Goal: Task Accomplishment & Management: Complete application form

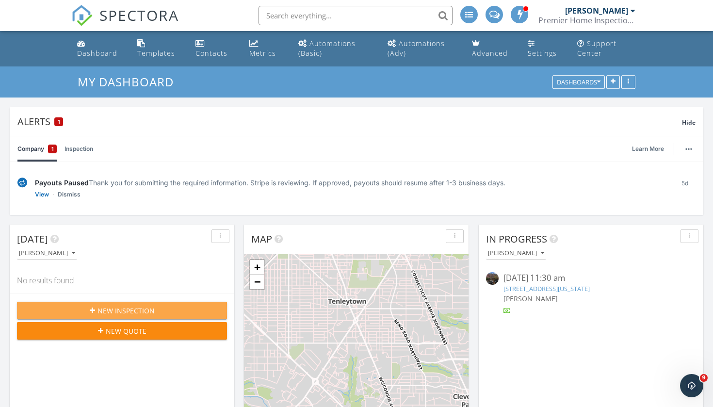
click at [128, 309] on span "New Inspection" at bounding box center [125, 311] width 57 height 10
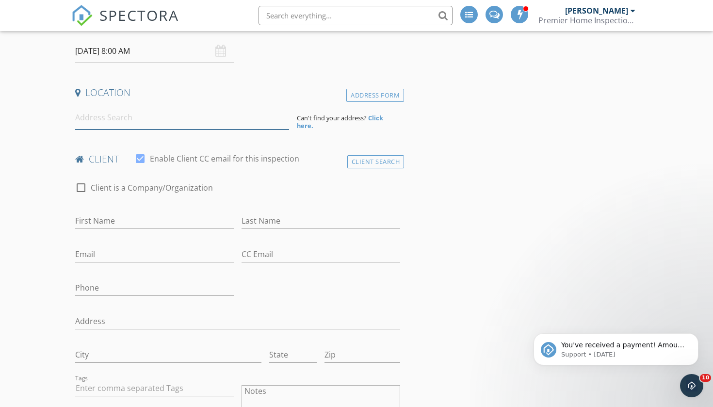
click at [138, 124] on input at bounding box center [182, 118] width 214 height 24
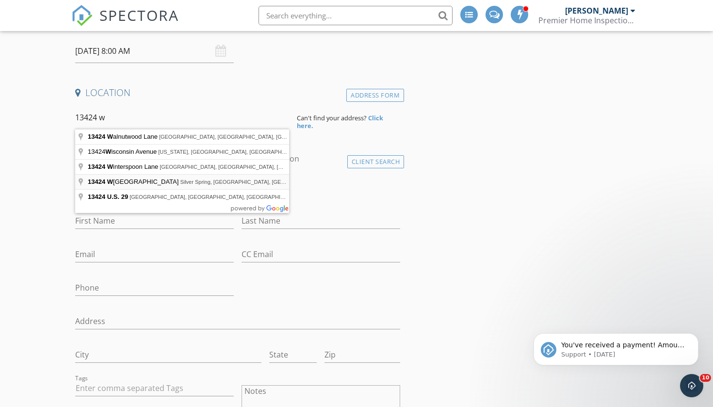
type input "[STREET_ADDRESS]"
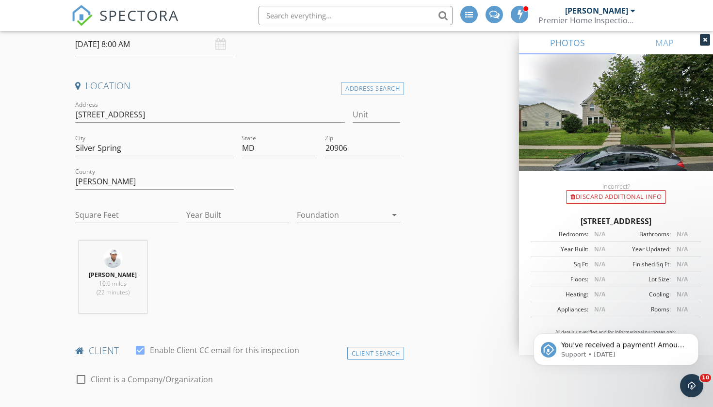
scroll to position [187, 0]
click at [104, 210] on input "Square Feet" at bounding box center [126, 214] width 103 height 16
type input "5"
type input "4714"
click at [211, 207] on input "Year Built" at bounding box center [237, 214] width 103 height 16
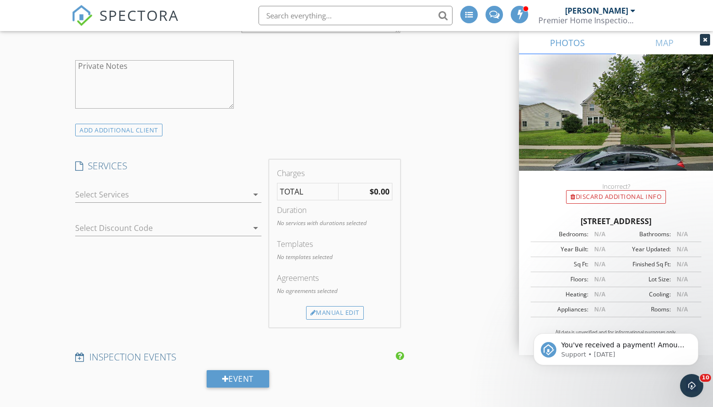
scroll to position [782, 0]
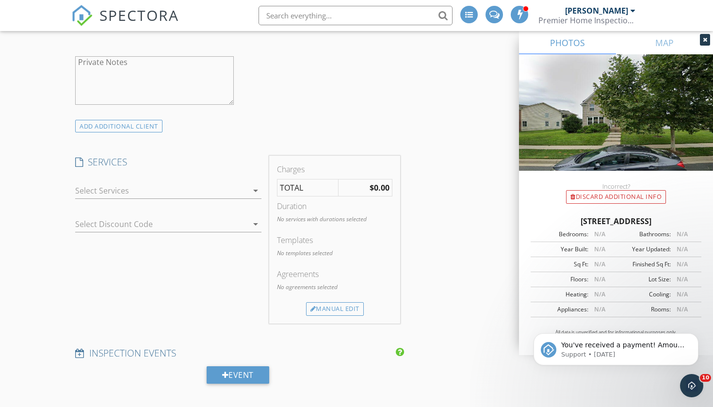
type input "2014"
click at [254, 190] on icon "arrow_drop_down" at bounding box center [256, 191] width 12 height 12
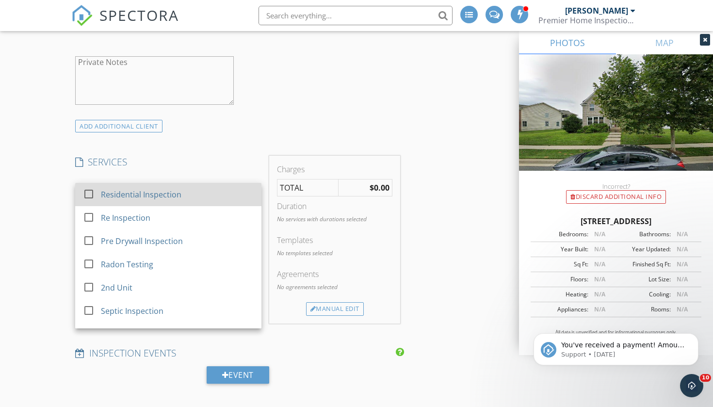
click at [213, 195] on div "Residential Inspection" at bounding box center [177, 194] width 153 height 19
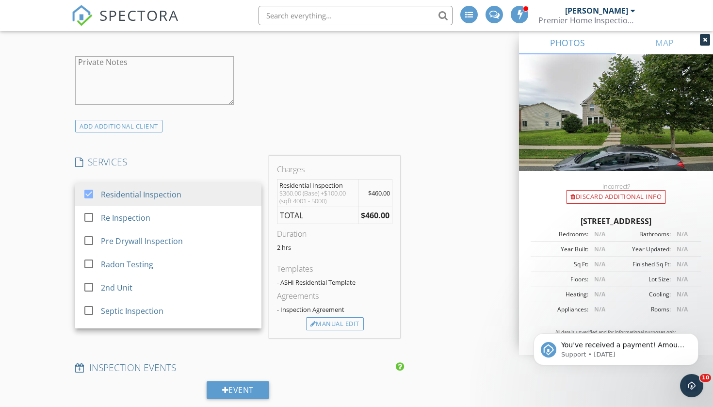
click at [205, 164] on h4 "SERVICES" at bounding box center [168, 162] width 186 height 13
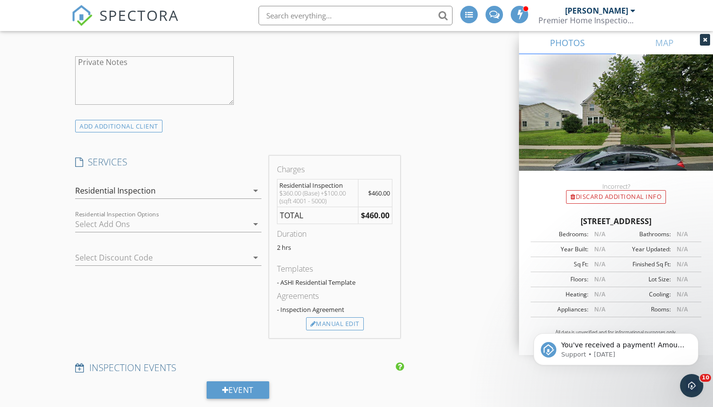
click at [215, 214] on div "check_box_outline_blank Garage check_box_outline_blank Deck check_box_outline_b…" at bounding box center [168, 226] width 186 height 32
click at [215, 217] on div at bounding box center [161, 224] width 173 height 16
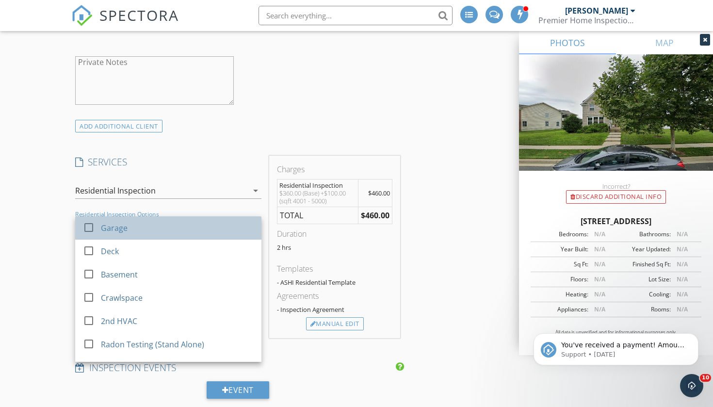
click at [174, 231] on div "Garage" at bounding box center [177, 227] width 153 height 19
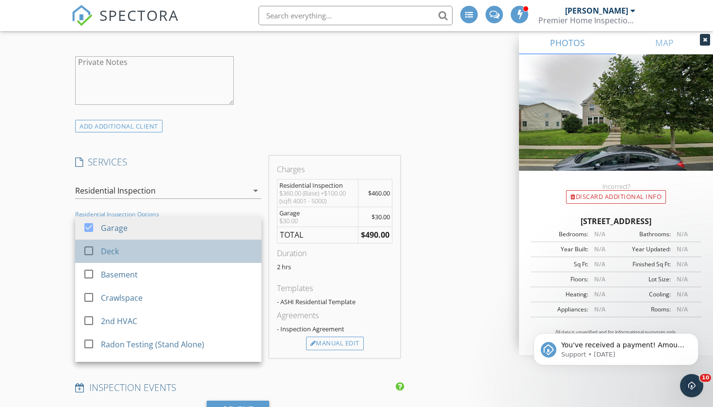
click at [161, 253] on div "Deck" at bounding box center [177, 251] width 153 height 19
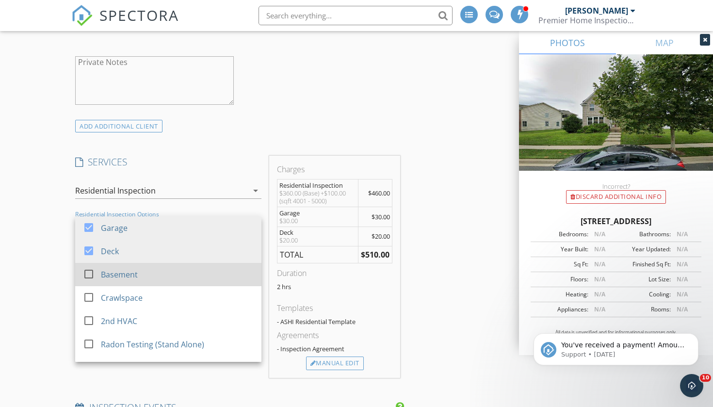
click at [155, 273] on div "Basement" at bounding box center [177, 274] width 153 height 19
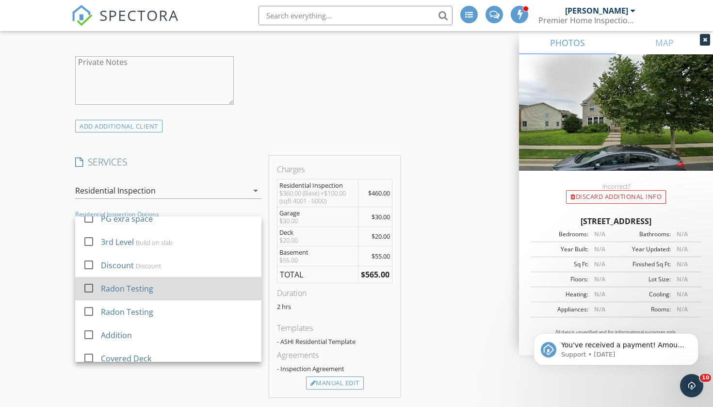
scroll to position [244, 0]
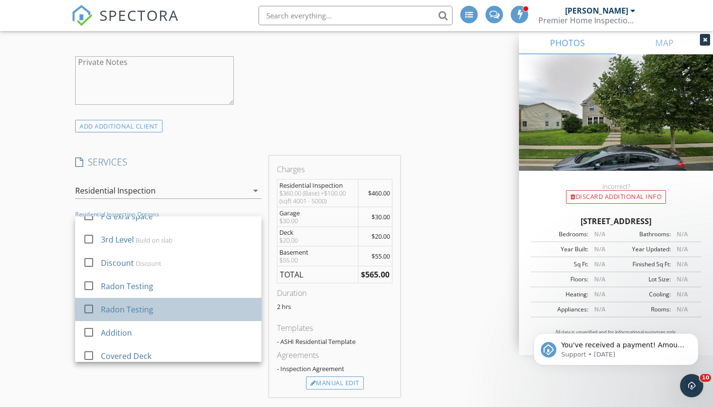
click at [160, 308] on div "Radon Testing" at bounding box center [177, 309] width 153 height 19
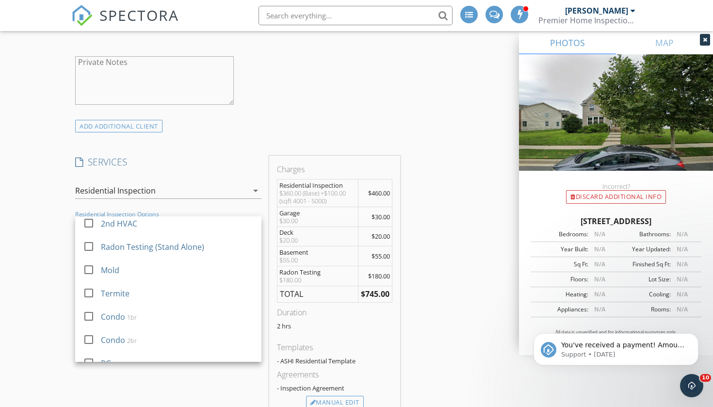
scroll to position [103, 0]
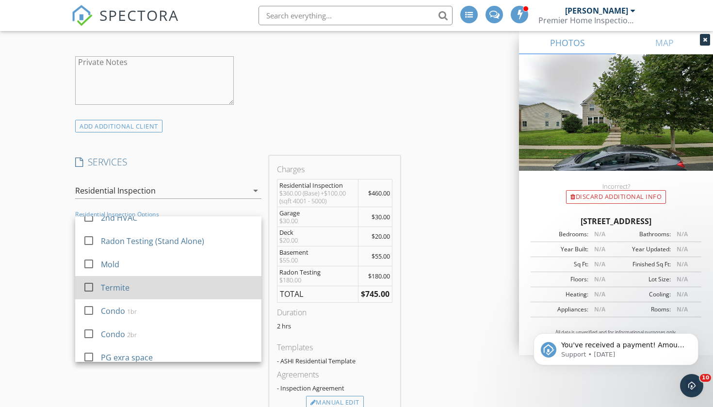
click at [182, 286] on div "Termite" at bounding box center [177, 287] width 153 height 19
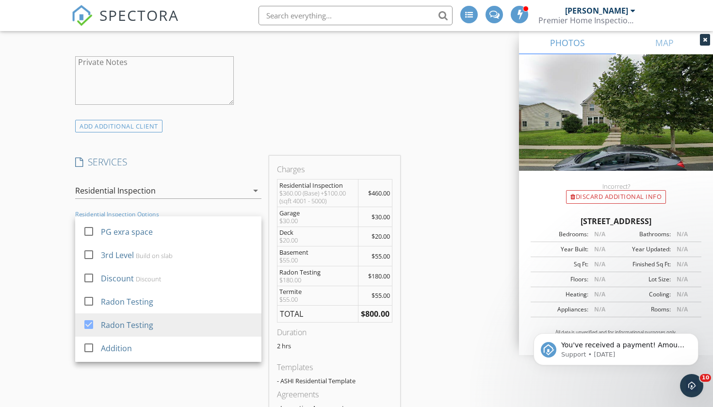
scroll to position [246, 0]
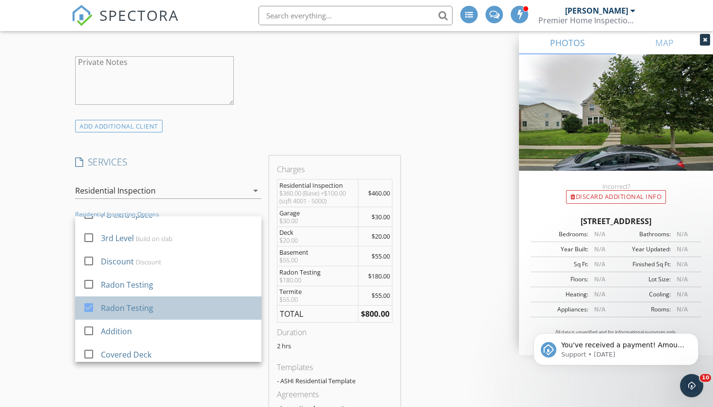
click at [168, 305] on div "Radon Testing" at bounding box center [177, 307] width 153 height 19
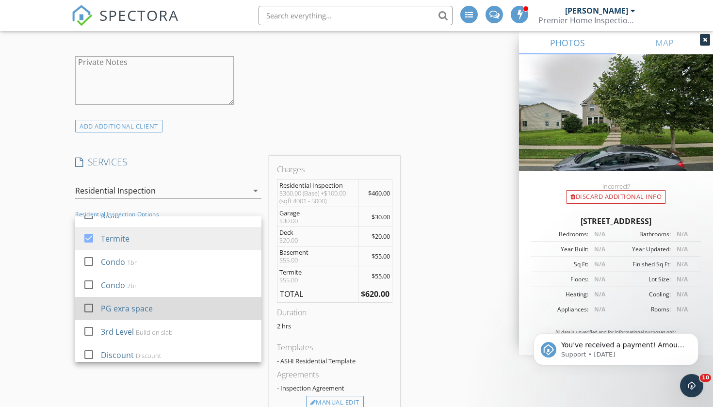
scroll to position [150, 0]
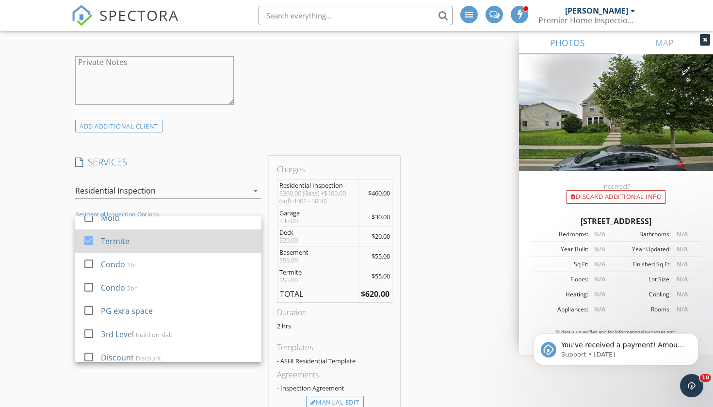
click at [175, 238] on div "Termite" at bounding box center [177, 240] width 153 height 19
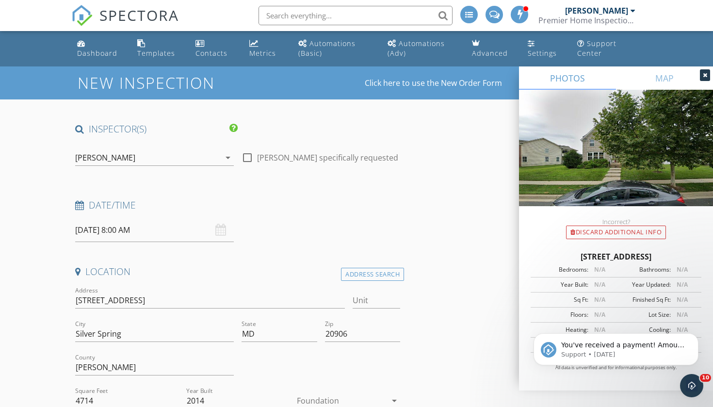
scroll to position [0, 0]
